Goal: Task Accomplishment & Management: Use online tool/utility

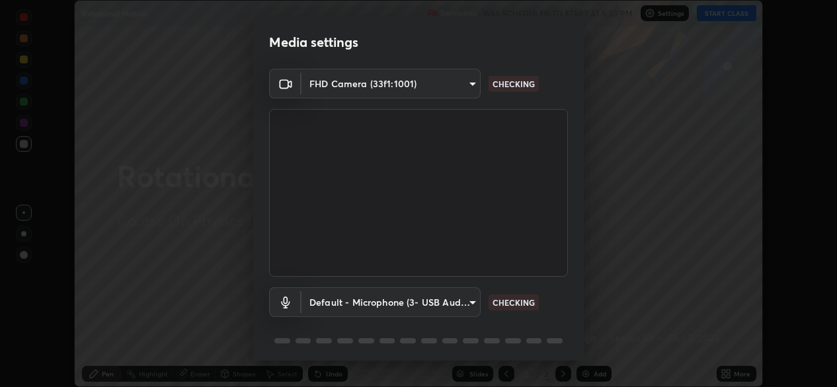
scroll to position [46, 0]
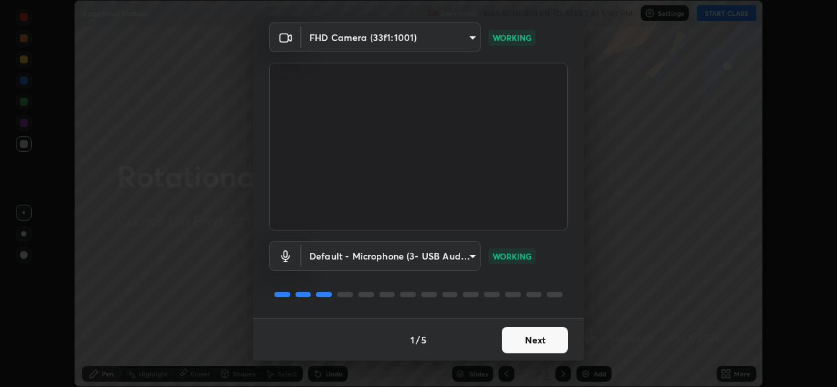
click at [506, 339] on button "Next" at bounding box center [535, 340] width 66 height 26
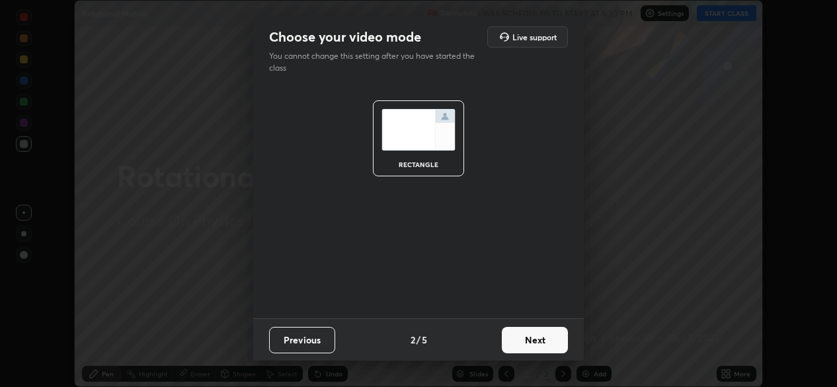
scroll to position [0, 0]
click at [513, 340] on button "Next" at bounding box center [535, 340] width 66 height 26
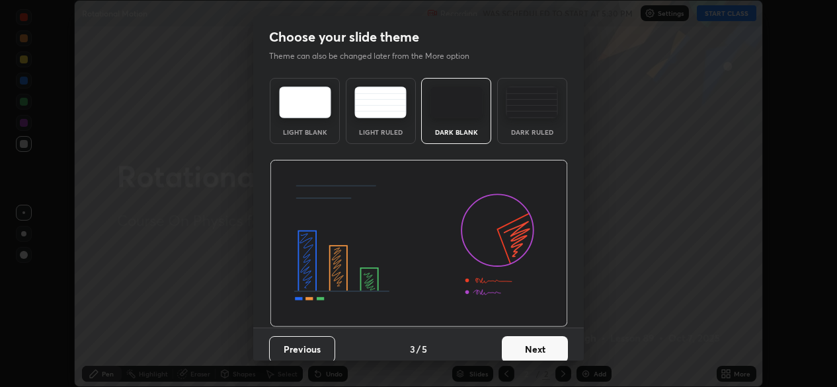
click at [517, 344] on button "Next" at bounding box center [535, 349] width 66 height 26
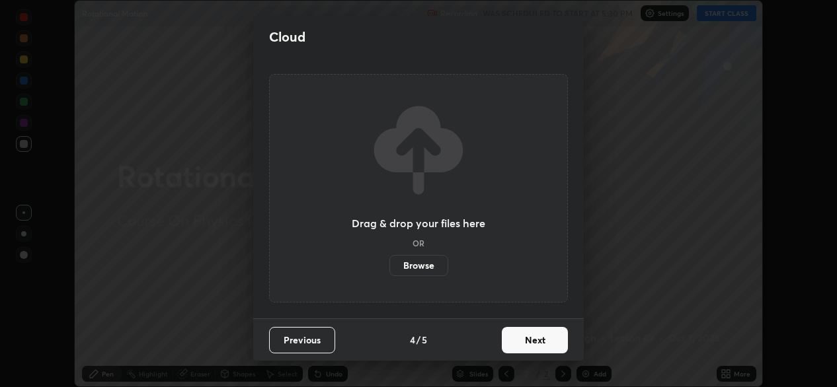
click at [513, 347] on button "Next" at bounding box center [535, 340] width 66 height 26
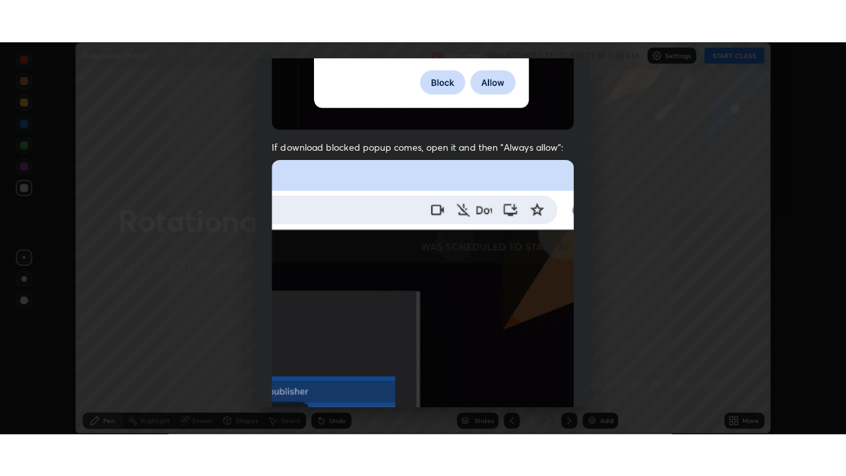
scroll to position [316, 0]
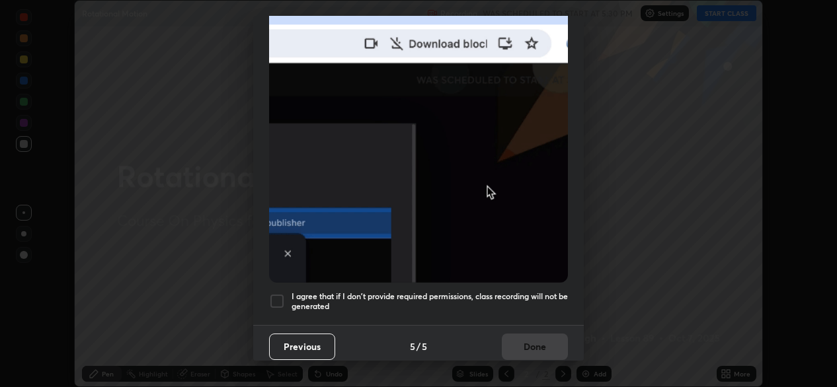
click at [288, 299] on div "I agree that if I don't provide required permissions, class recording will not …" at bounding box center [418, 301] width 299 height 16
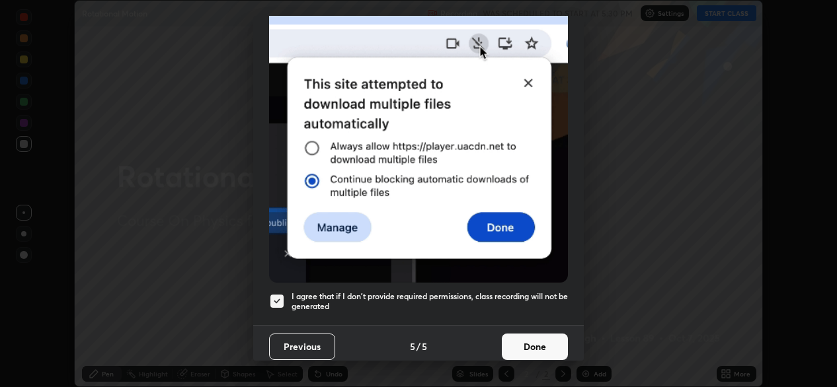
click at [517, 349] on button "Done" at bounding box center [535, 347] width 66 height 26
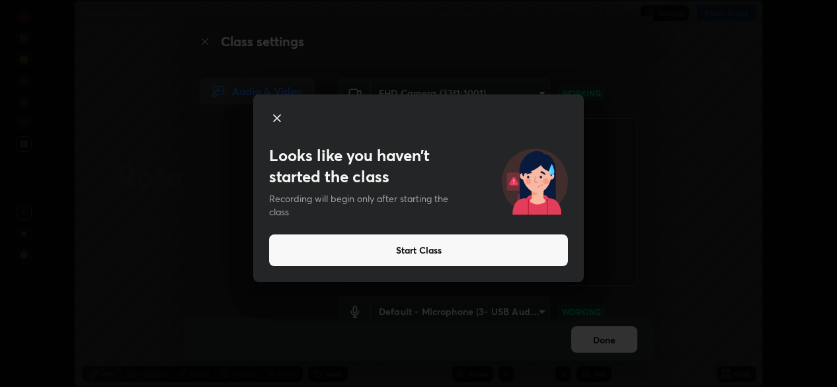
click at [420, 249] on button "Start Class" at bounding box center [418, 251] width 299 height 32
click at [418, 252] on button "Start Class" at bounding box center [418, 251] width 299 height 32
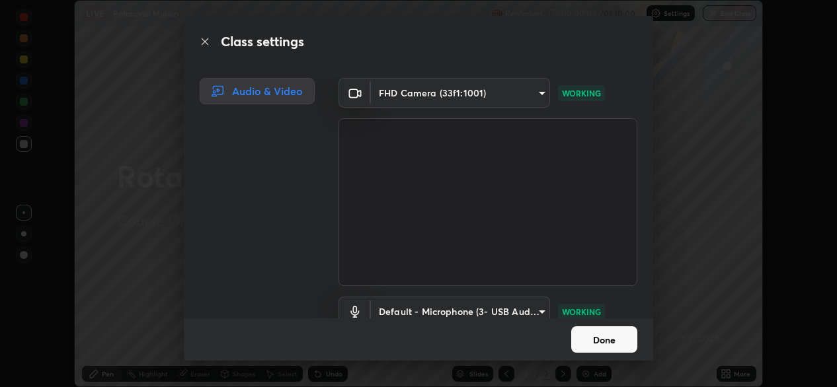
click at [605, 338] on button "Done" at bounding box center [604, 340] width 66 height 26
click at [608, 337] on button "Done" at bounding box center [604, 340] width 66 height 26
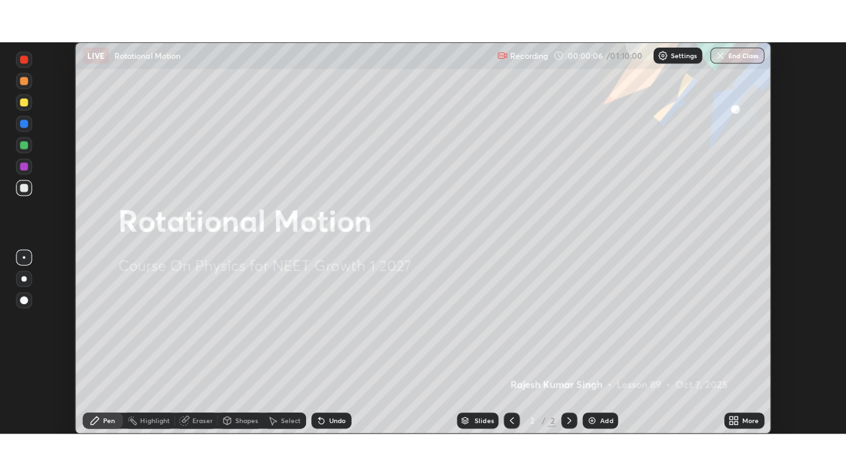
scroll to position [476, 846]
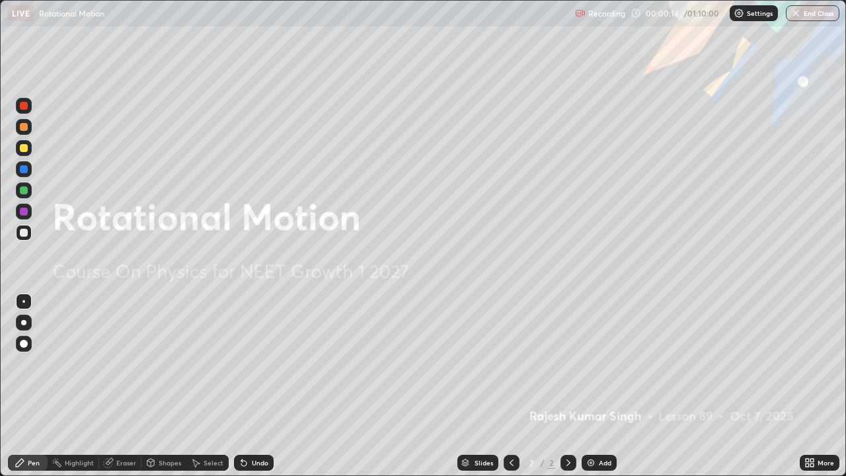
click at [607, 387] on div "Add" at bounding box center [599, 463] width 35 height 16
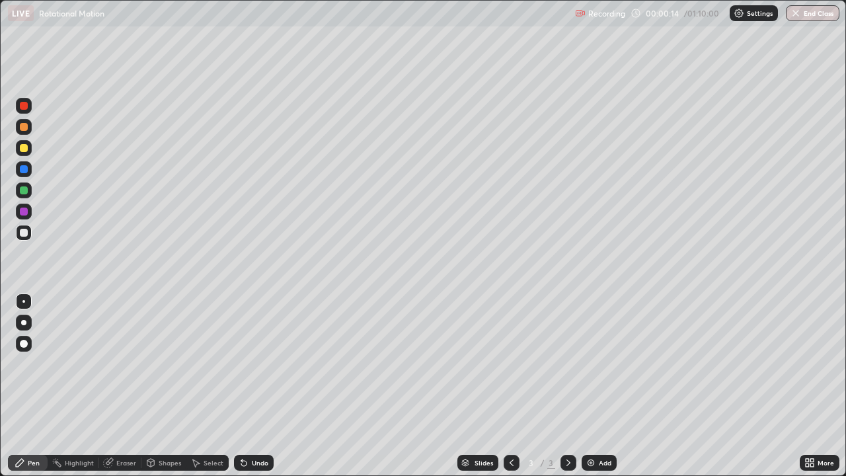
click at [602, 387] on div "Add" at bounding box center [605, 462] width 13 height 7
click at [25, 147] on div at bounding box center [24, 148] width 8 height 8
click at [124, 387] on div "Eraser" at bounding box center [120, 463] width 42 height 16
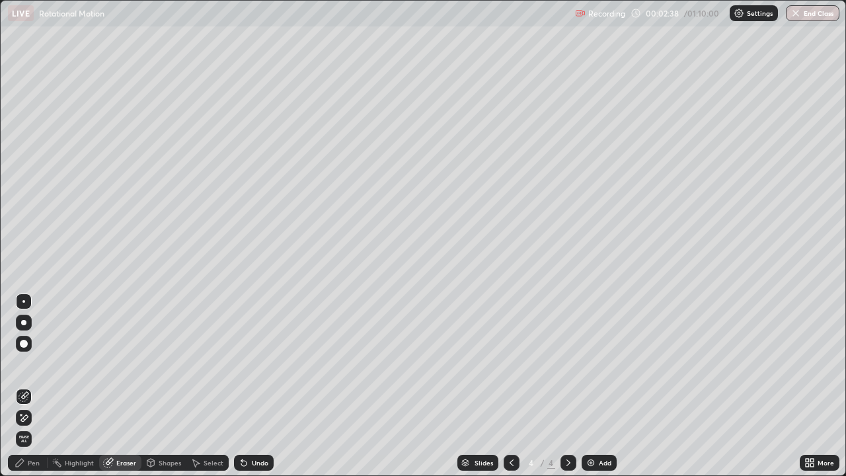
click at [38, 387] on div "Pen" at bounding box center [28, 463] width 40 height 16
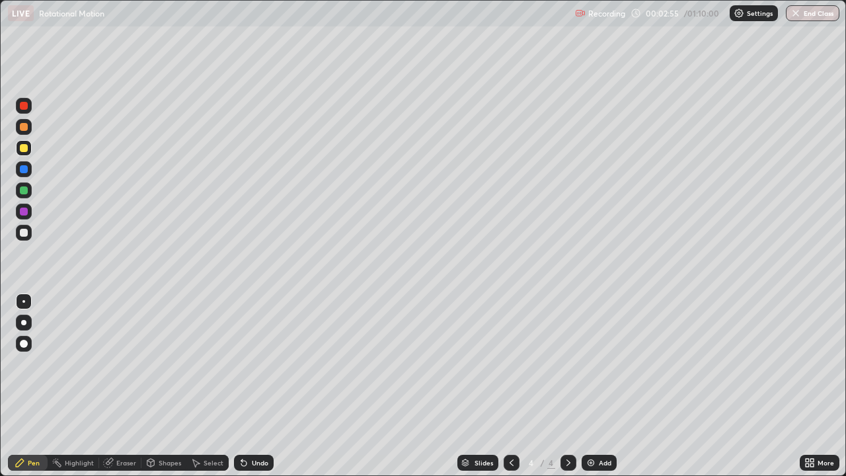
click at [22, 231] on div at bounding box center [24, 233] width 8 height 8
click at [26, 150] on div at bounding box center [24, 148] width 8 height 8
click at [592, 387] on img at bounding box center [591, 462] width 11 height 11
click at [600, 387] on div "Add" at bounding box center [605, 462] width 13 height 7
click at [24, 233] on div at bounding box center [24, 233] width 8 height 8
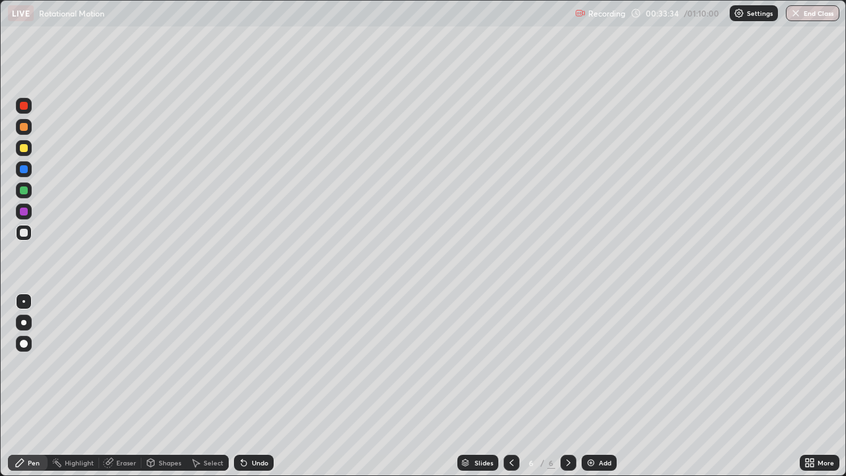
click at [21, 148] on div at bounding box center [24, 148] width 8 height 8
click at [126, 387] on div "Eraser" at bounding box center [120, 463] width 42 height 16
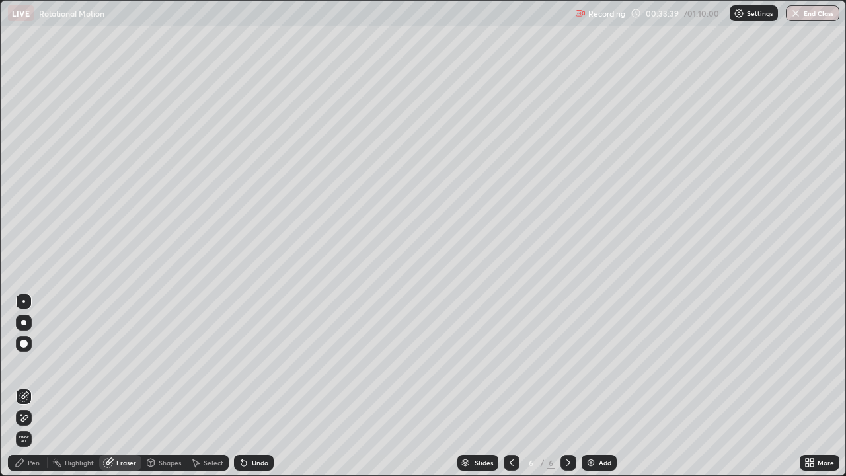
click at [28, 387] on icon at bounding box center [24, 417] width 11 height 11
click at [40, 387] on div "Pen" at bounding box center [28, 463] width 40 height 16
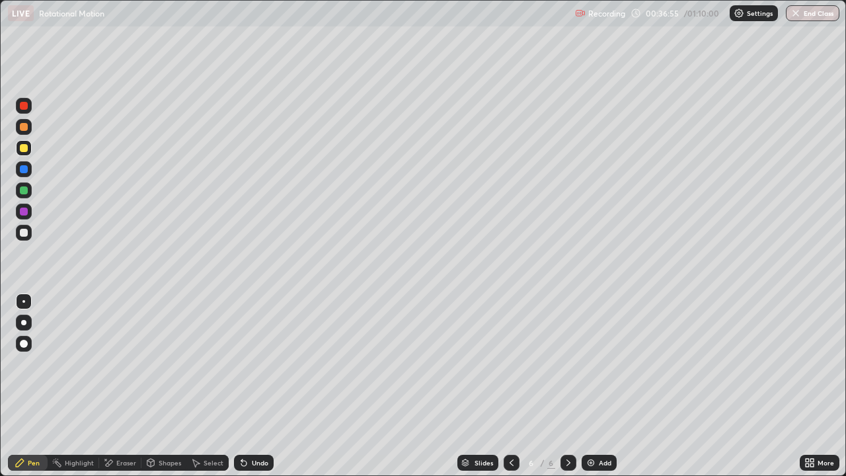
click at [599, 387] on div "Add" at bounding box center [605, 462] width 13 height 7
click at [595, 387] on div "Add" at bounding box center [599, 463] width 35 height 16
click at [26, 230] on div at bounding box center [24, 233] width 8 height 8
click at [261, 387] on div "Undo" at bounding box center [260, 462] width 17 height 7
click at [259, 387] on div "Undo" at bounding box center [260, 462] width 17 height 7
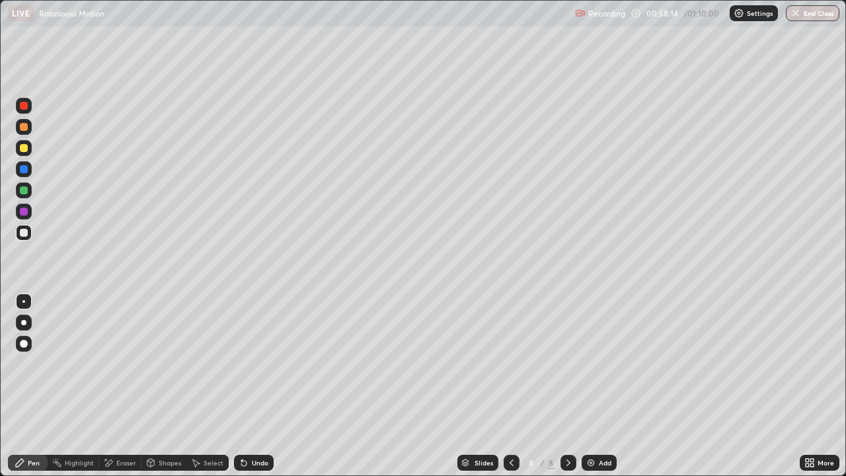
click at [512, 387] on icon at bounding box center [511, 462] width 11 height 11
click at [509, 387] on icon at bounding box center [511, 462] width 11 height 11
click at [511, 387] on icon at bounding box center [511, 462] width 11 height 11
click at [507, 387] on icon at bounding box center [511, 462] width 11 height 11
click at [806, 15] on button "End Class" at bounding box center [813, 13] width 54 height 16
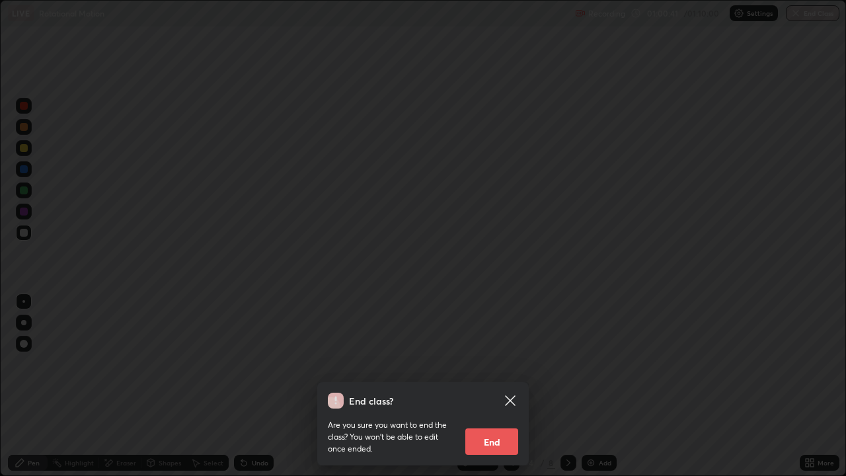
click at [498, 387] on button "End" at bounding box center [491, 441] width 53 height 26
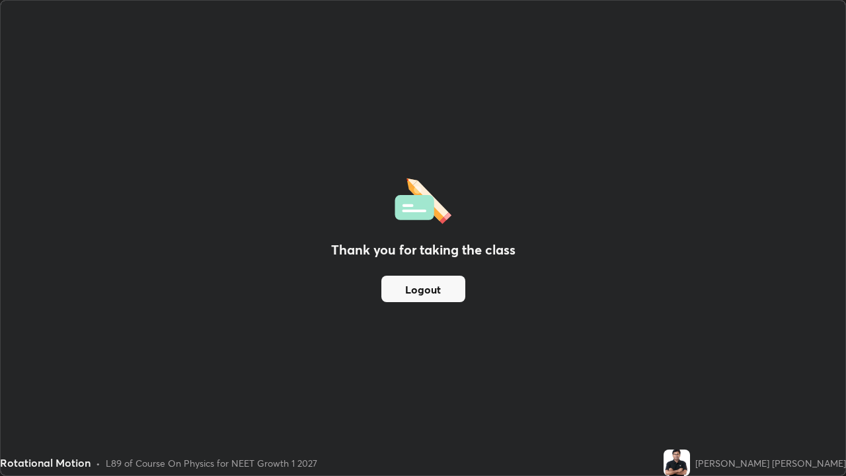
click at [586, 241] on div "Thank you for taking the class Logout" at bounding box center [423, 238] width 845 height 475
click at [449, 291] on button "Logout" at bounding box center [423, 289] width 84 height 26
